Goal: Information Seeking & Learning: Find specific fact

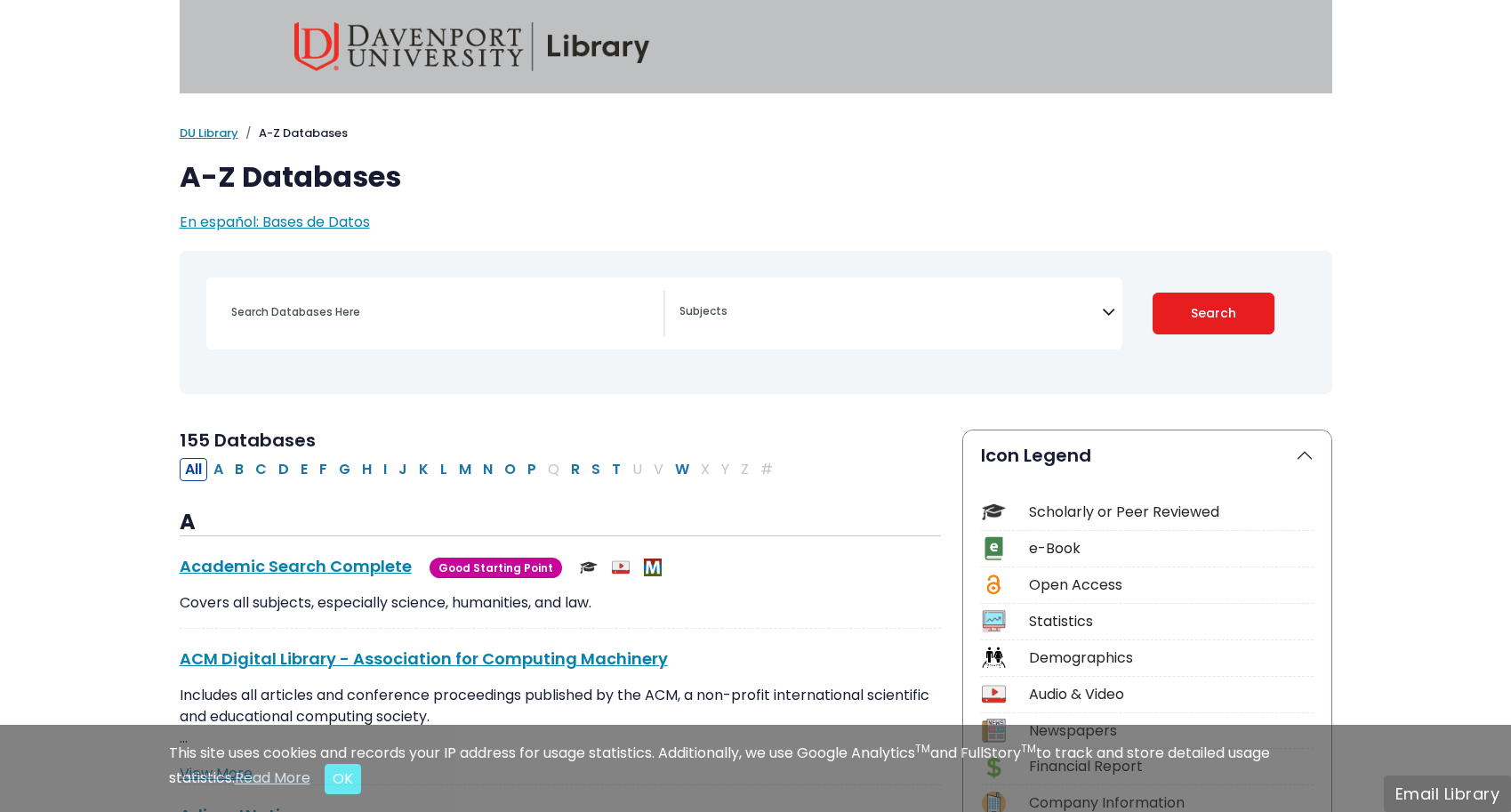
select select "Database Subject Filter"
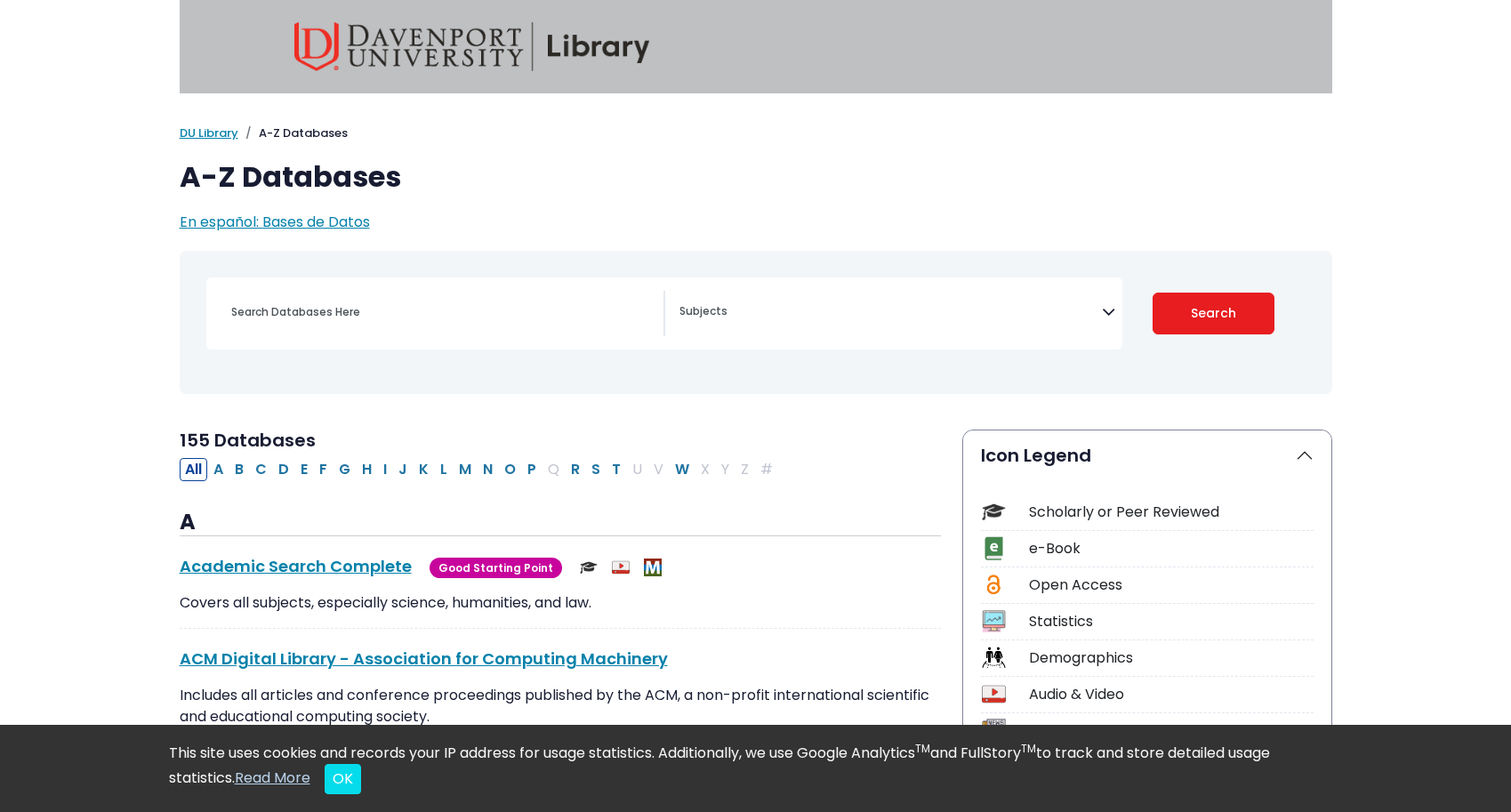
click at [403, 293] on div "Search filters" at bounding box center [442, 311] width 443 height 42
click at [403, 330] on div "Search filters" at bounding box center [442, 311] width 443 height 42
click at [399, 311] on input "Search database by title or keyword" at bounding box center [442, 311] width 443 height 26
type input "emotional responses"
click at [1212, 312] on button "Search" at bounding box center [1213, 313] width 122 height 41
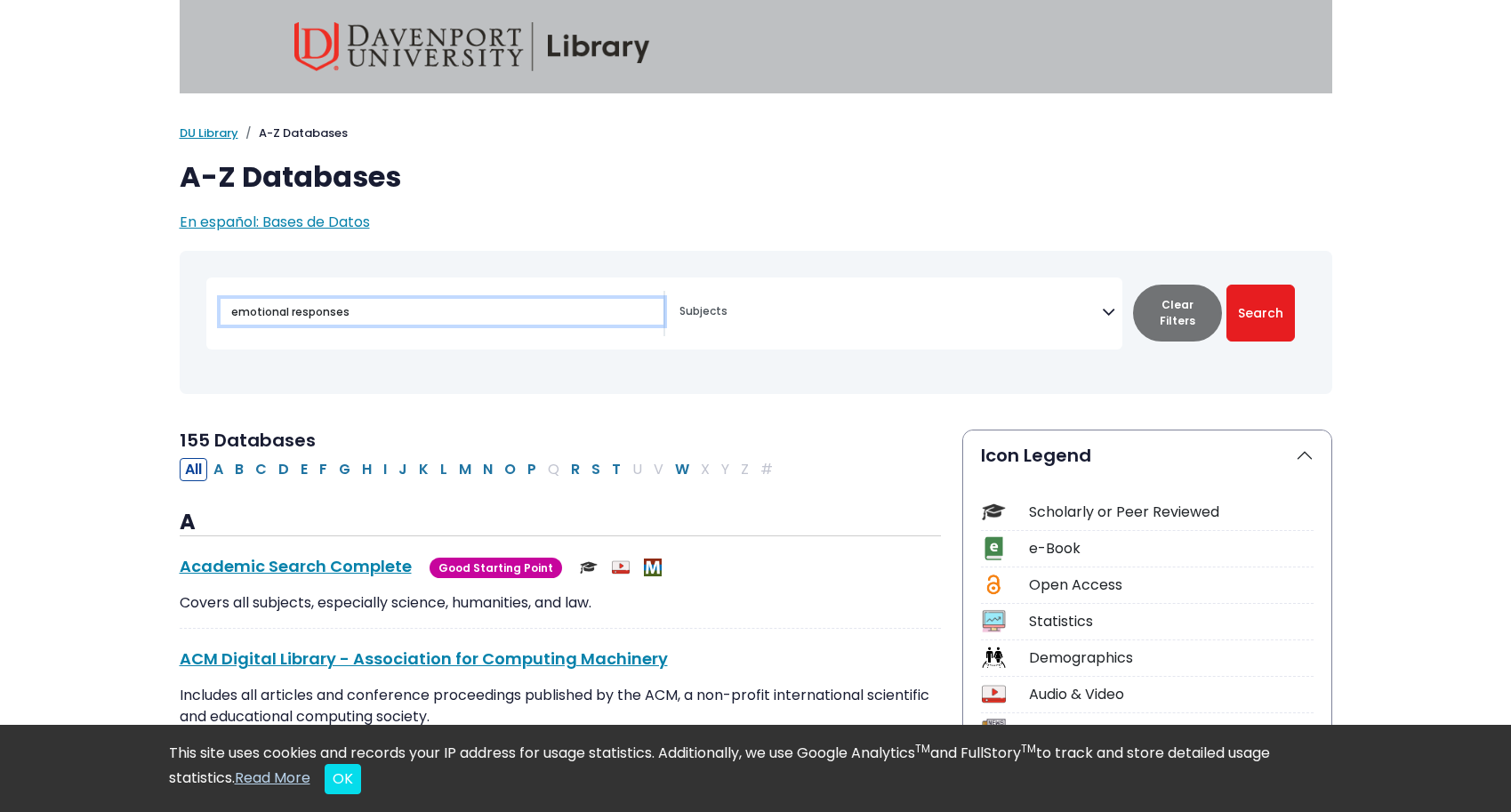
select select "Database Subject Filter"
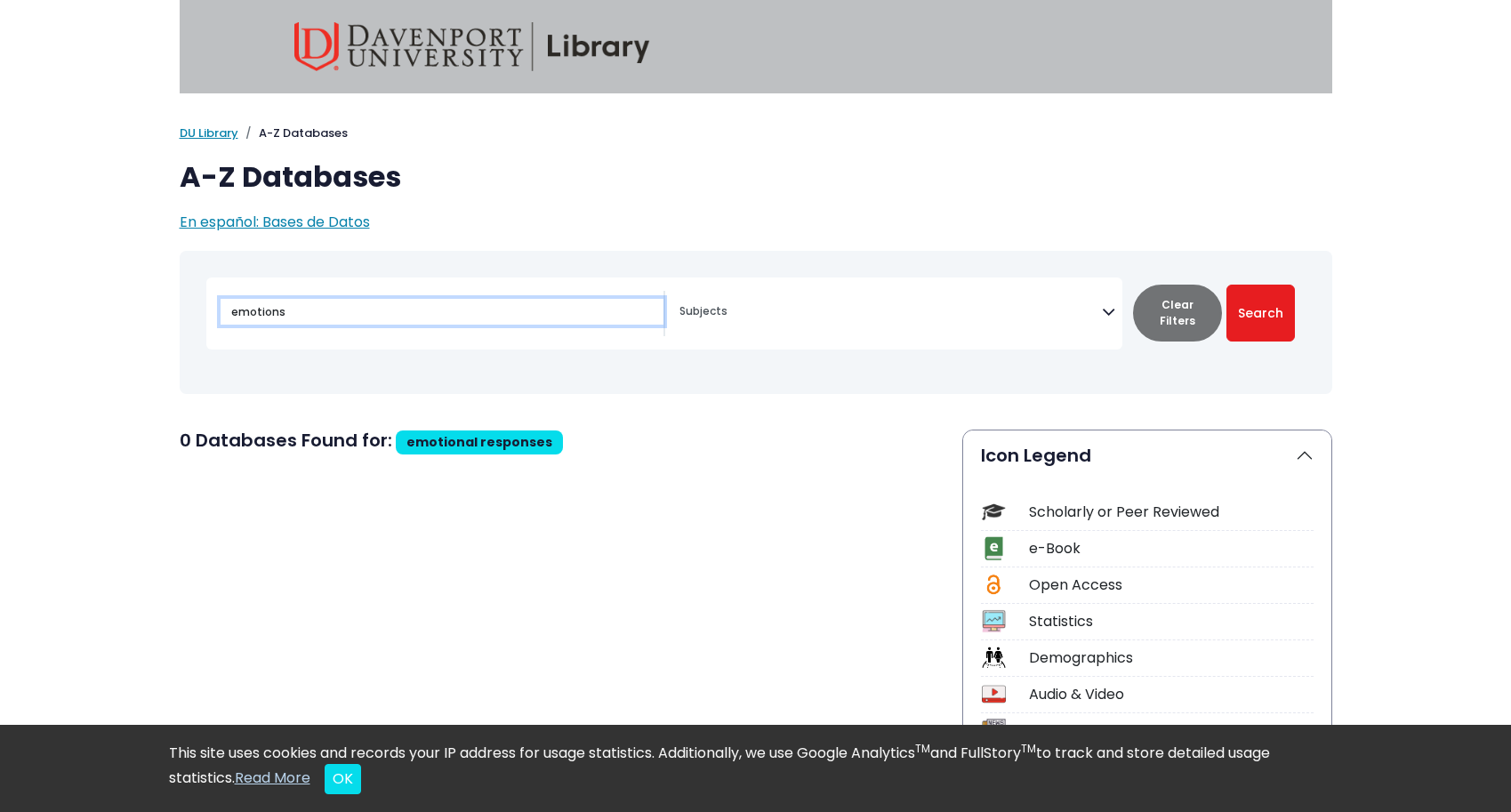
type input "emotions"
click at [1260, 312] on button "Search" at bounding box center [1260, 313] width 68 height 57
select select "Database Subject Filter"
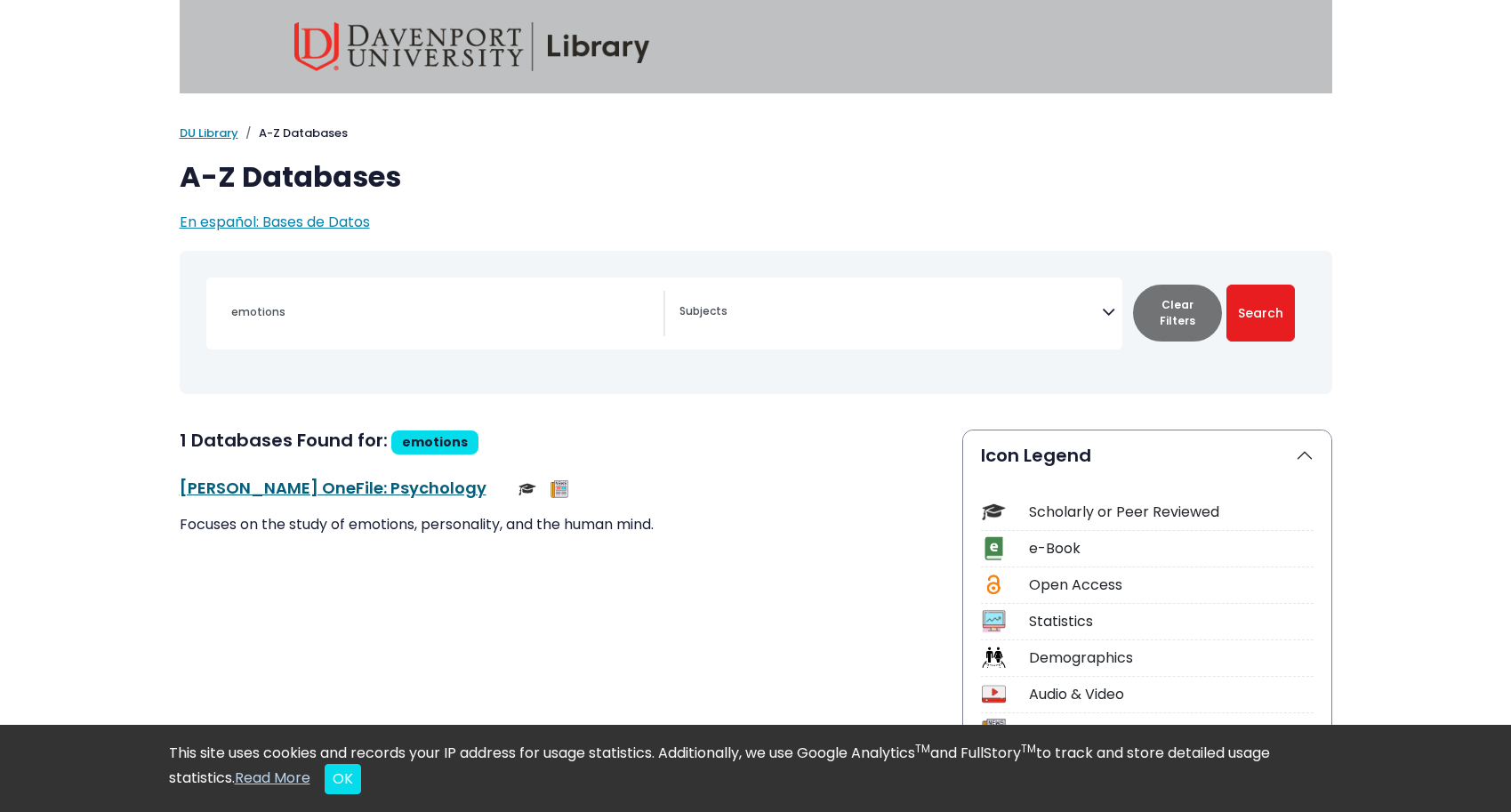
click at [359, 486] on link "[PERSON_NAME] OneFile: Psychology This link opens in a new window" at bounding box center [332, 487] width 307 height 23
